Goal: Information Seeking & Learning: Understand process/instructions

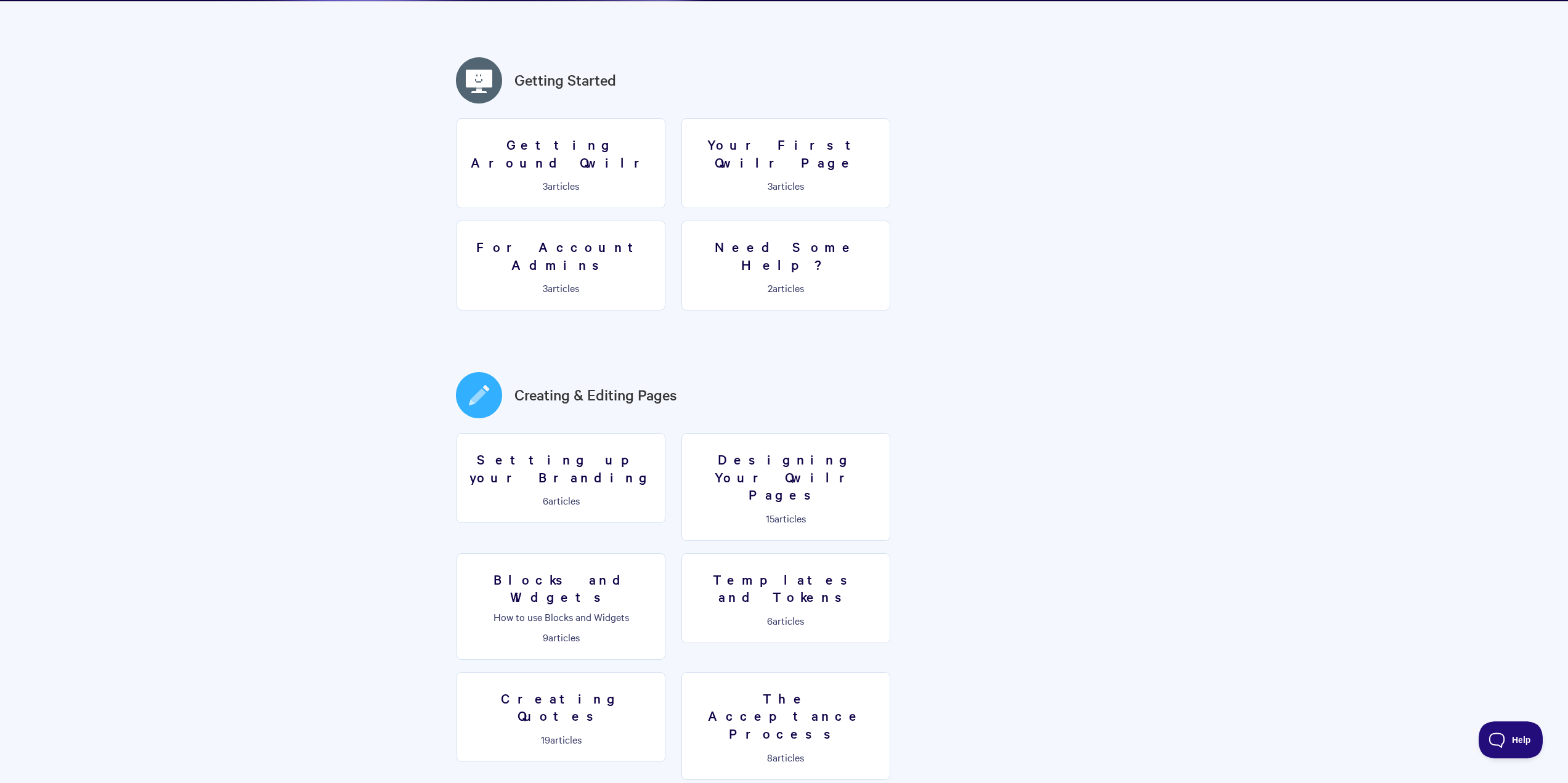
scroll to position [311, 0]
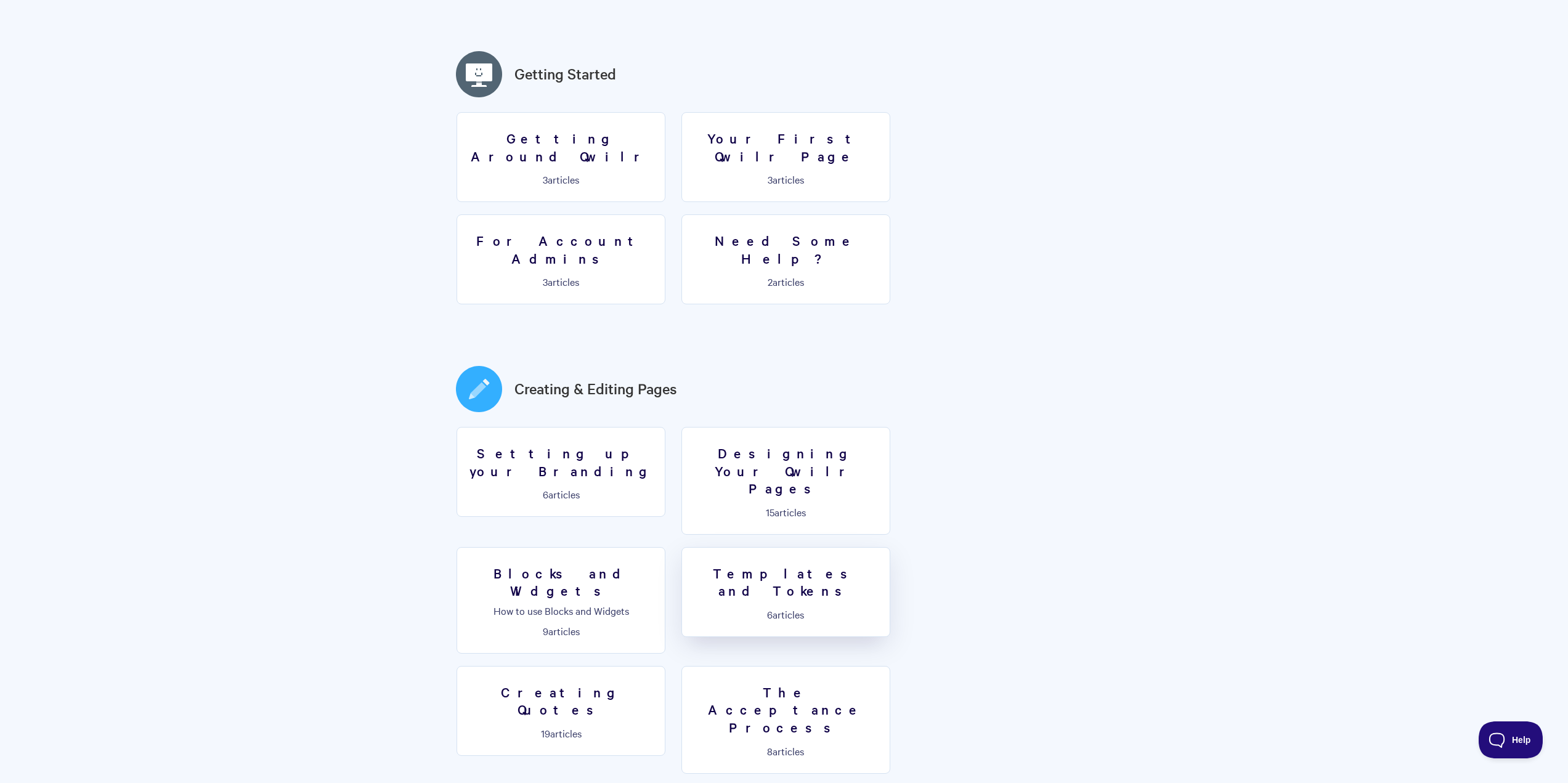
click at [689, 564] on h3 "Templates and Tokens" at bounding box center [785, 582] width 193 height 35
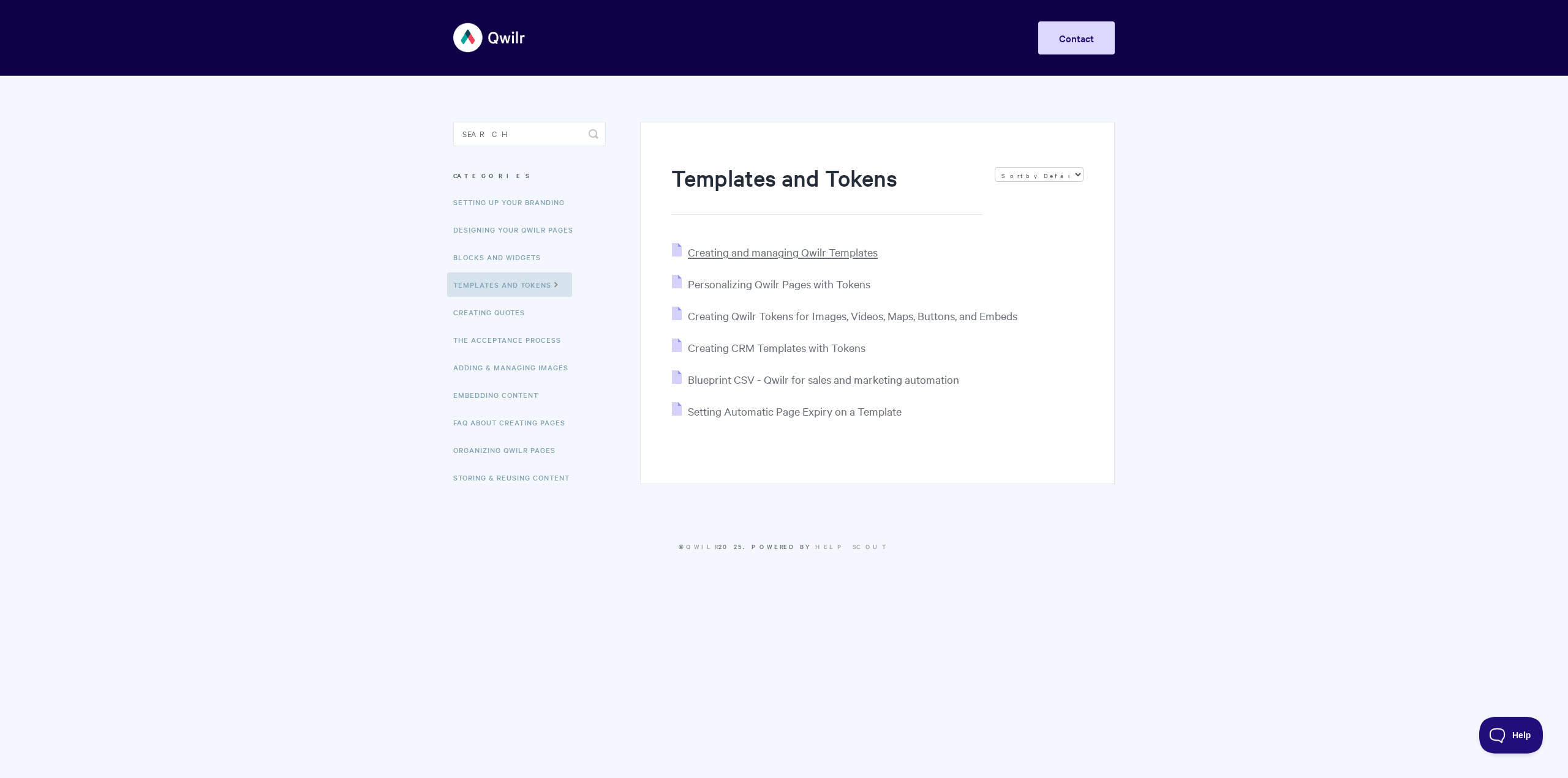
click at [745, 256] on span "Creating and managing Qwilr Templates" at bounding box center [783, 252] width 190 height 15
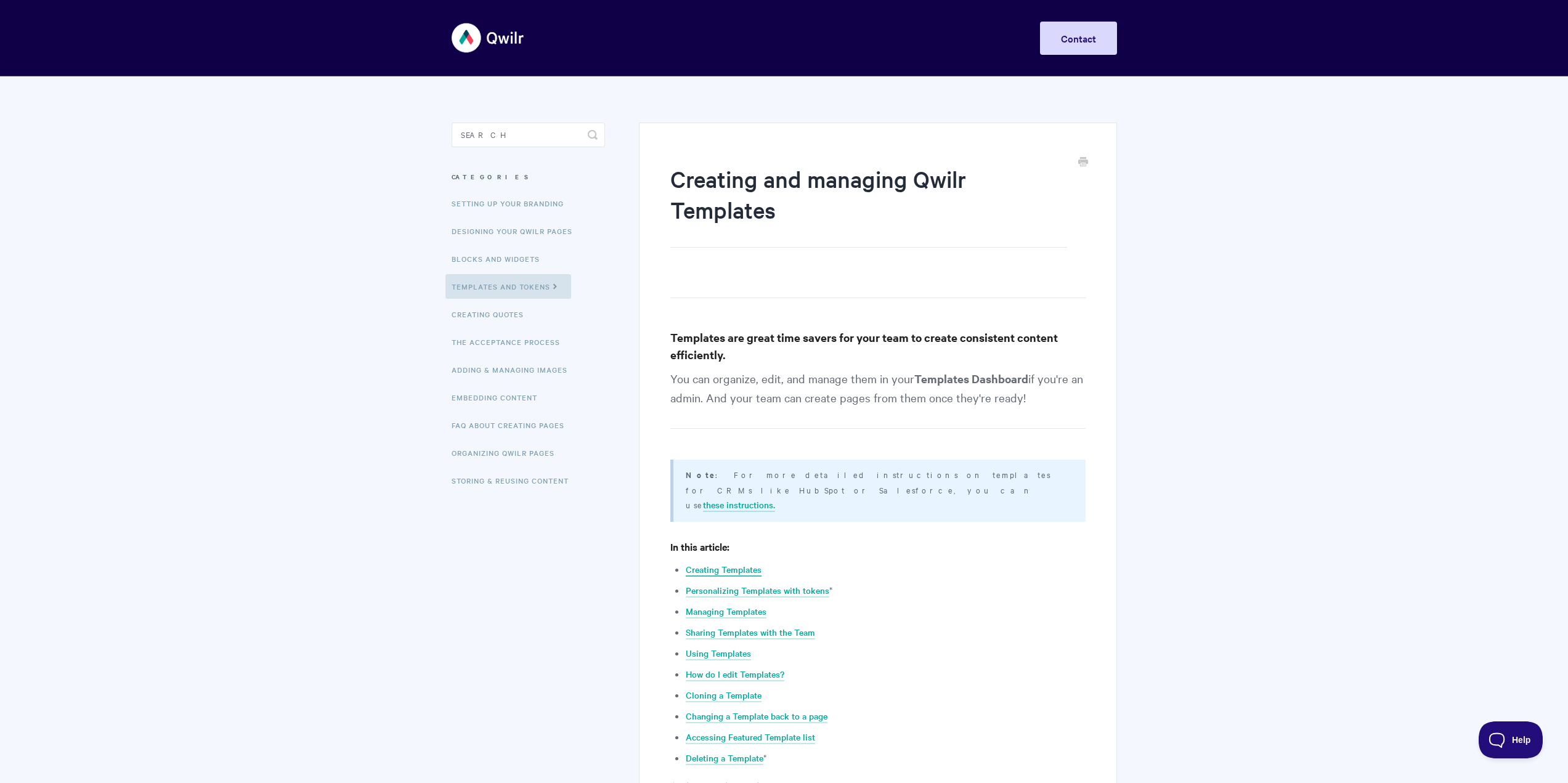
click at [752, 563] on link "Creating Templates" at bounding box center [724, 570] width 76 height 14
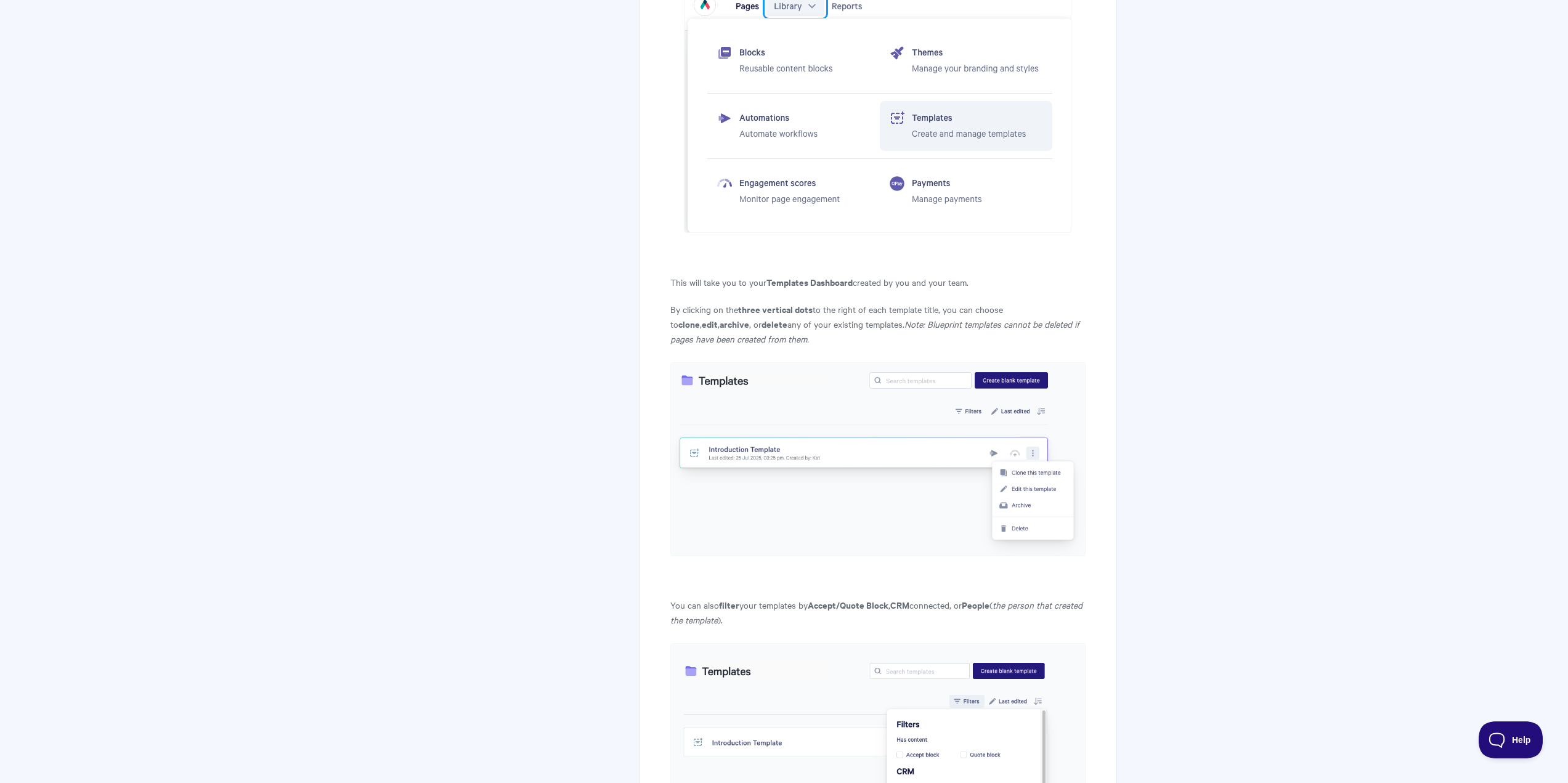
scroll to position [1475, 0]
drag, startPoint x: 1573, startPoint y: 321, endPoint x: 1551, endPoint y: 309, distance: 25.1
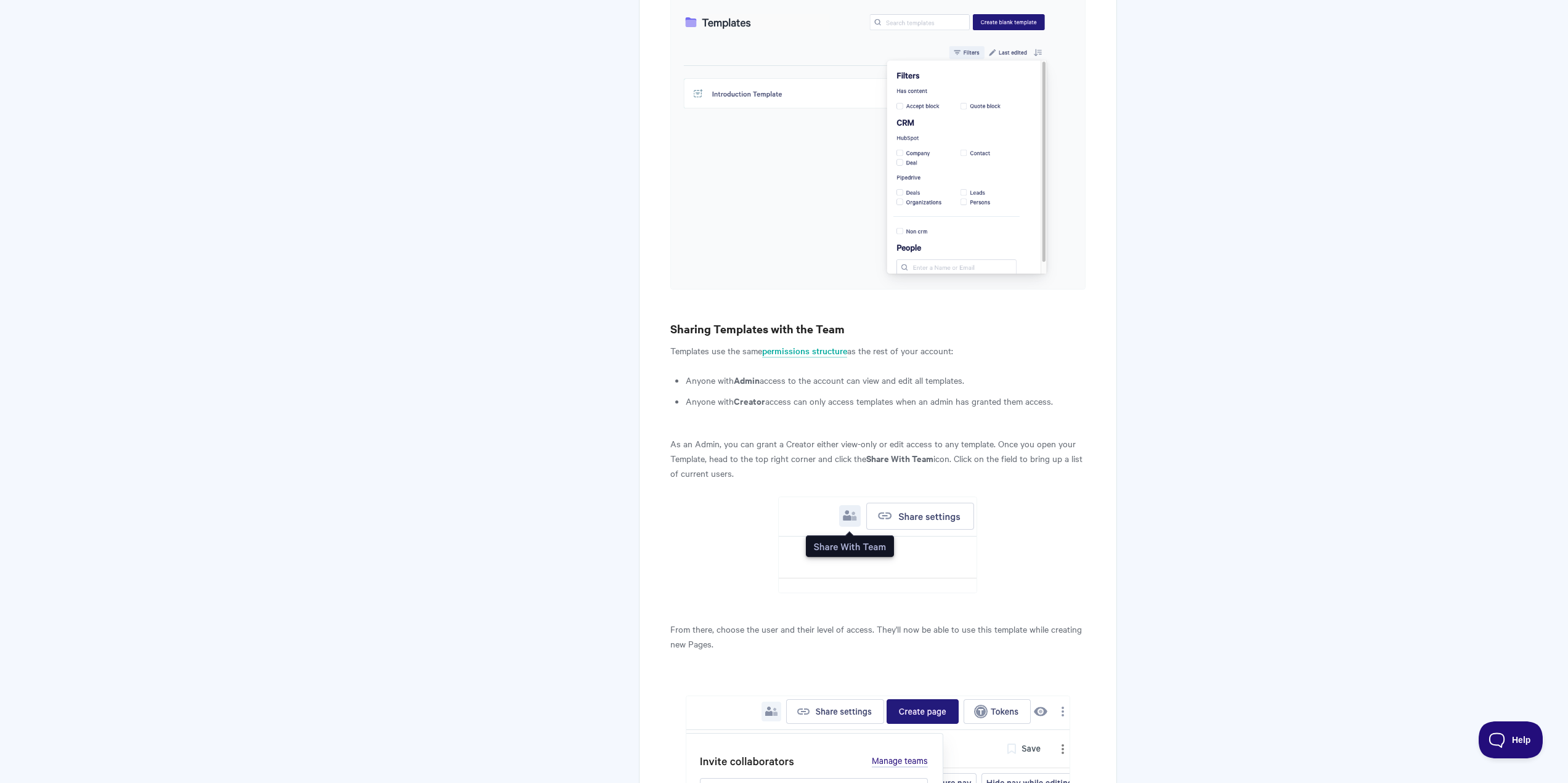
scroll to position [2127, 0]
